Goal: Task Accomplishment & Management: Use online tool/utility

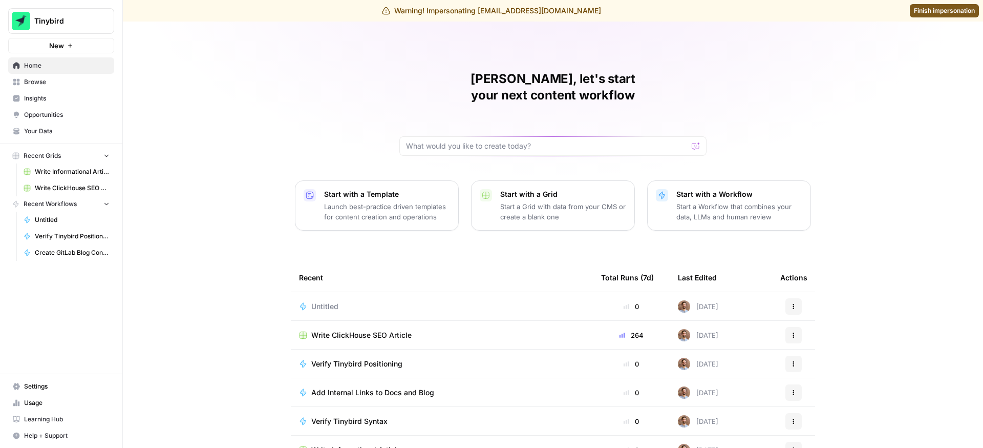
click at [42, 404] on span "Usage" at bounding box center [67, 402] width 86 height 9
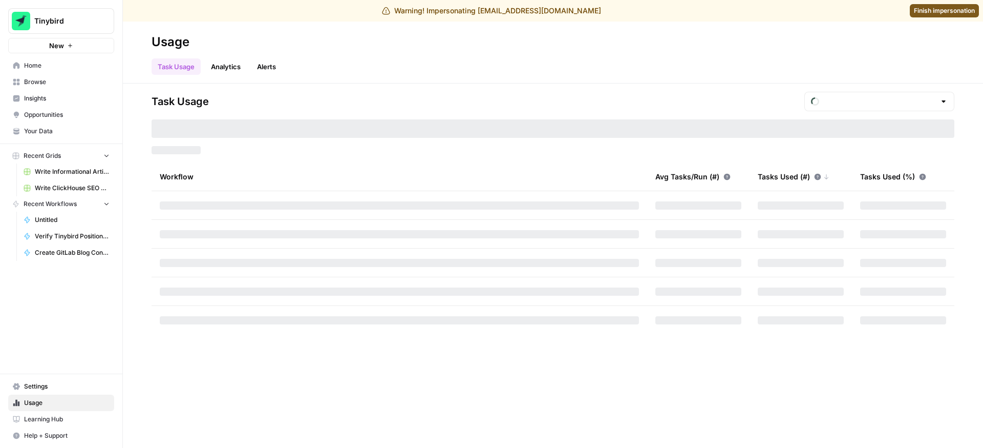
type input "October Included Tasks"
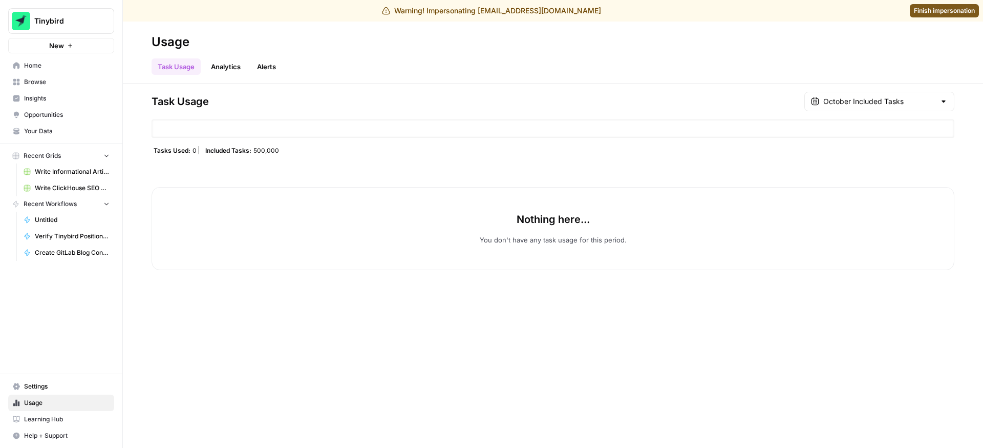
click at [932, 14] on span "Finish impersonation" at bounding box center [944, 10] width 61 height 9
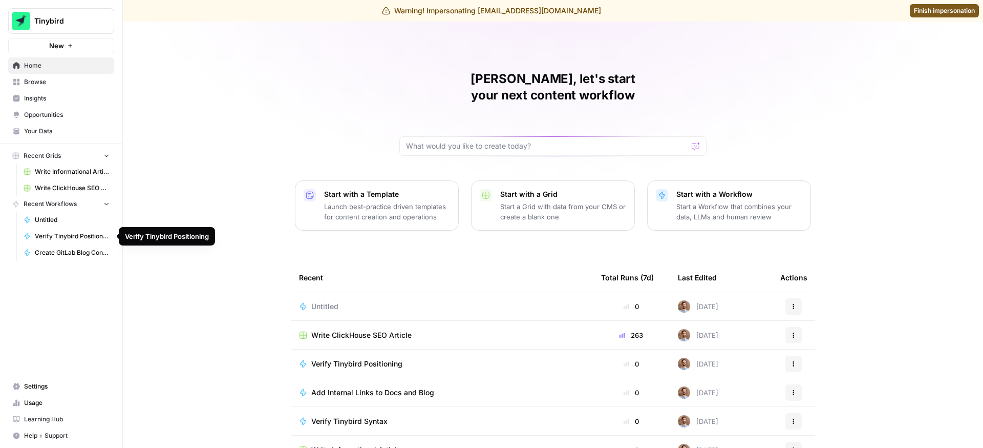
click at [63, 237] on span "Verify Tinybird Positioning" at bounding box center [72, 235] width 75 height 9
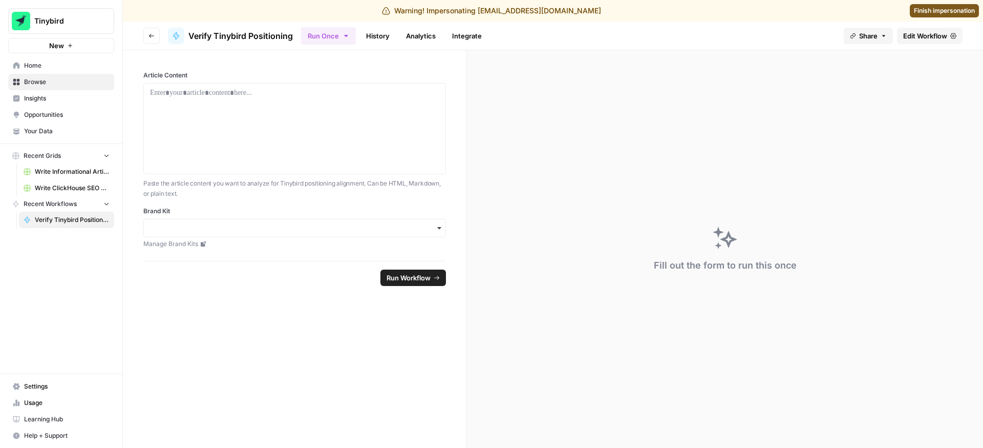
click at [922, 37] on span "Edit Workflow" at bounding box center [925, 36] width 44 height 10
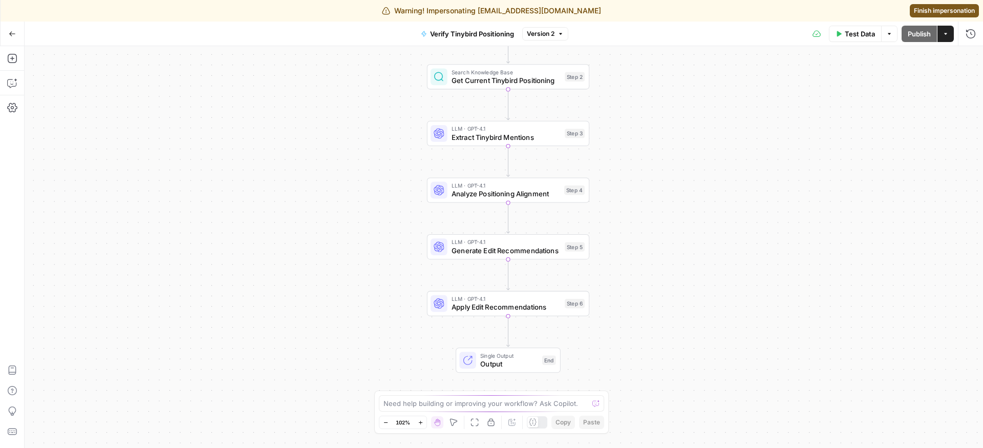
click at [17, 32] on button "Go Back" at bounding box center [12, 34] width 18 height 18
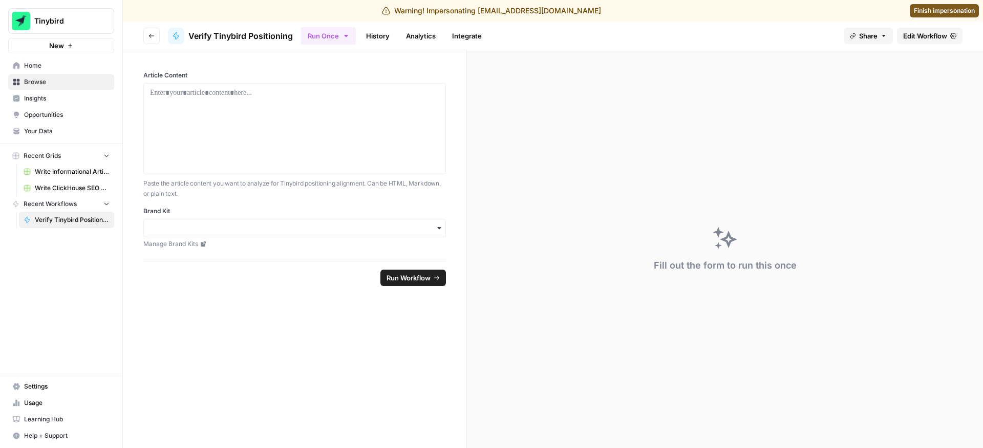
click at [58, 204] on span "Recent Workflows" at bounding box center [50, 203] width 53 height 9
click at [57, 80] on span "Browse" at bounding box center [67, 81] width 86 height 9
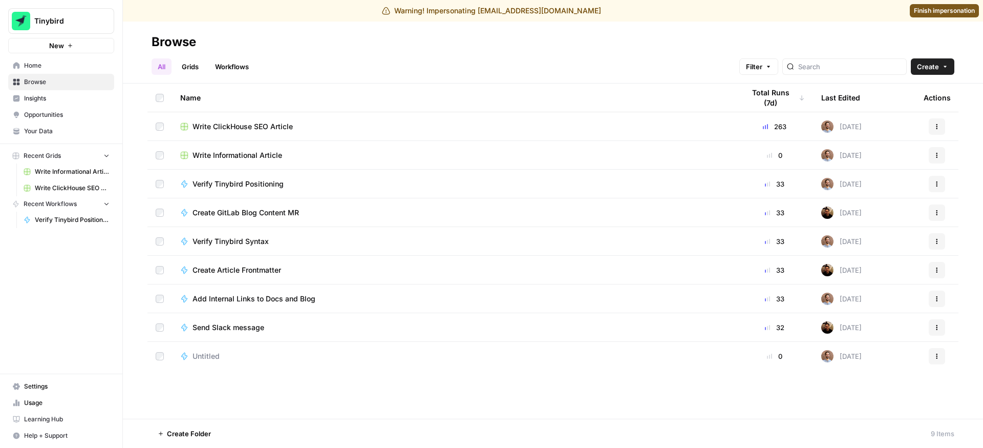
click at [936, 10] on span "Finish impersonation" at bounding box center [944, 10] width 61 height 9
